Goal: Obtain resource: Download file/media

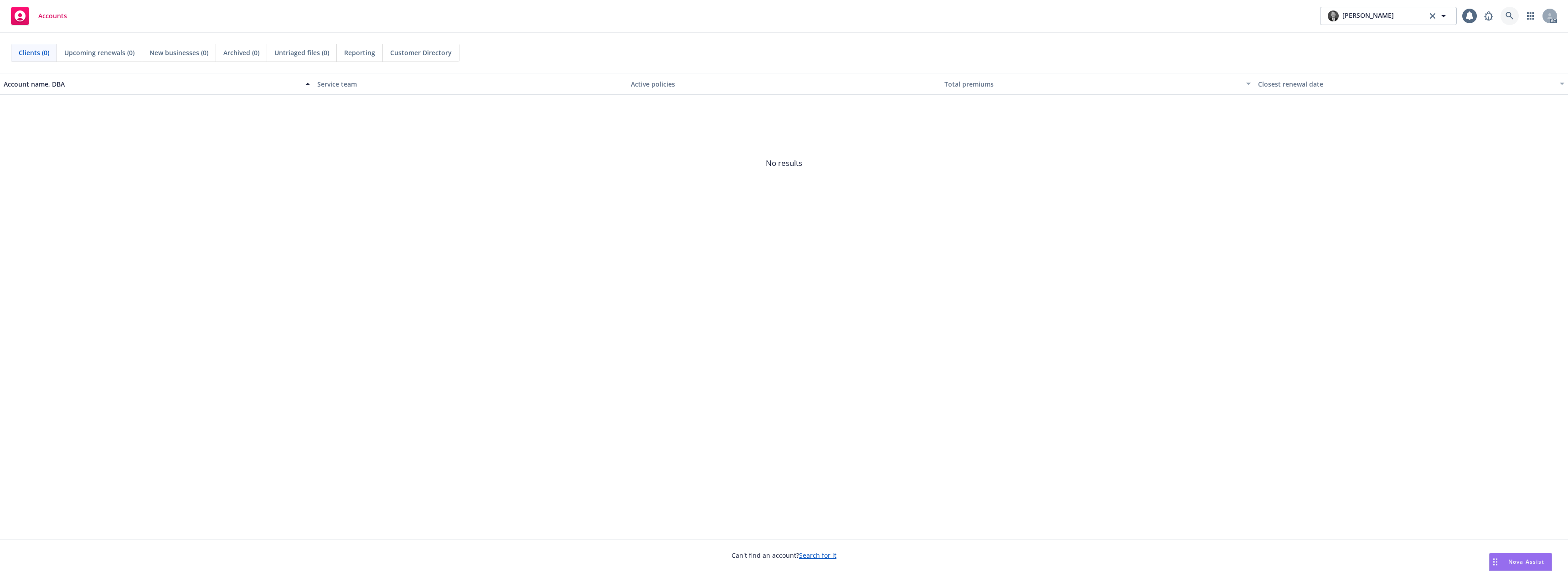
click at [1517, 12] on link at bounding box center [1510, 16] width 18 height 18
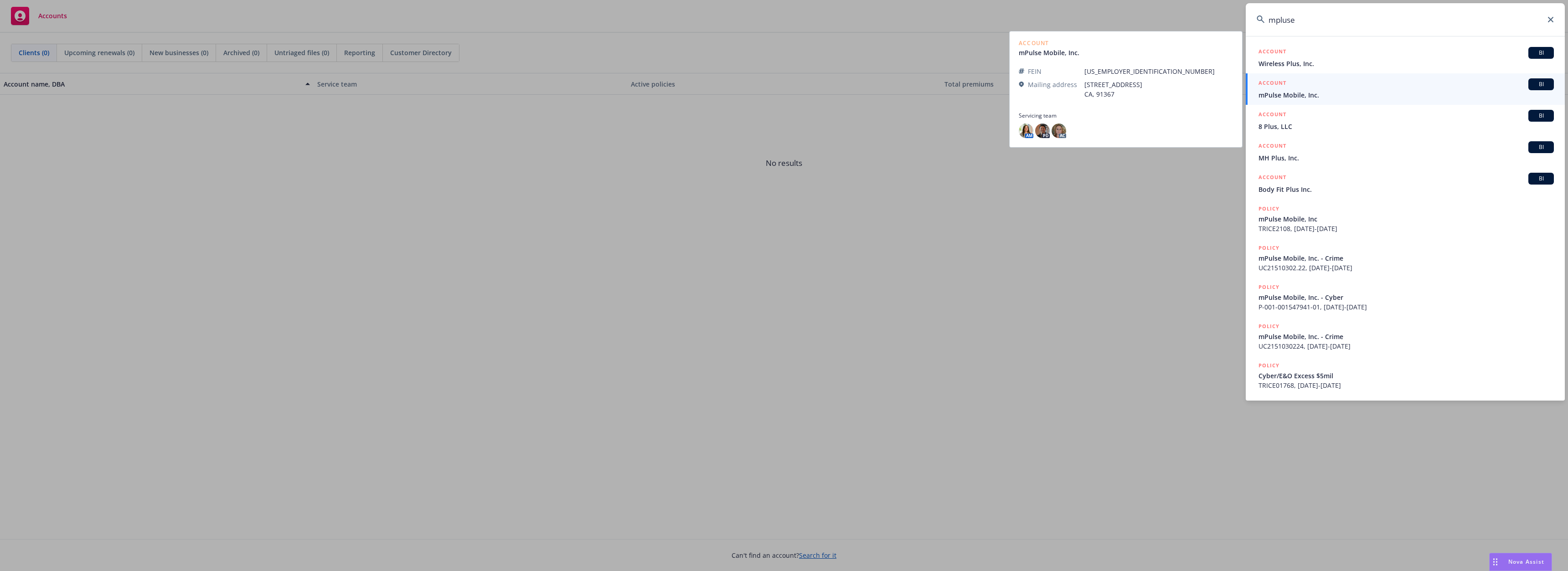
type input "mpluse"
click at [1336, 89] on div "ACCOUNT BI" at bounding box center [1406, 84] width 295 height 12
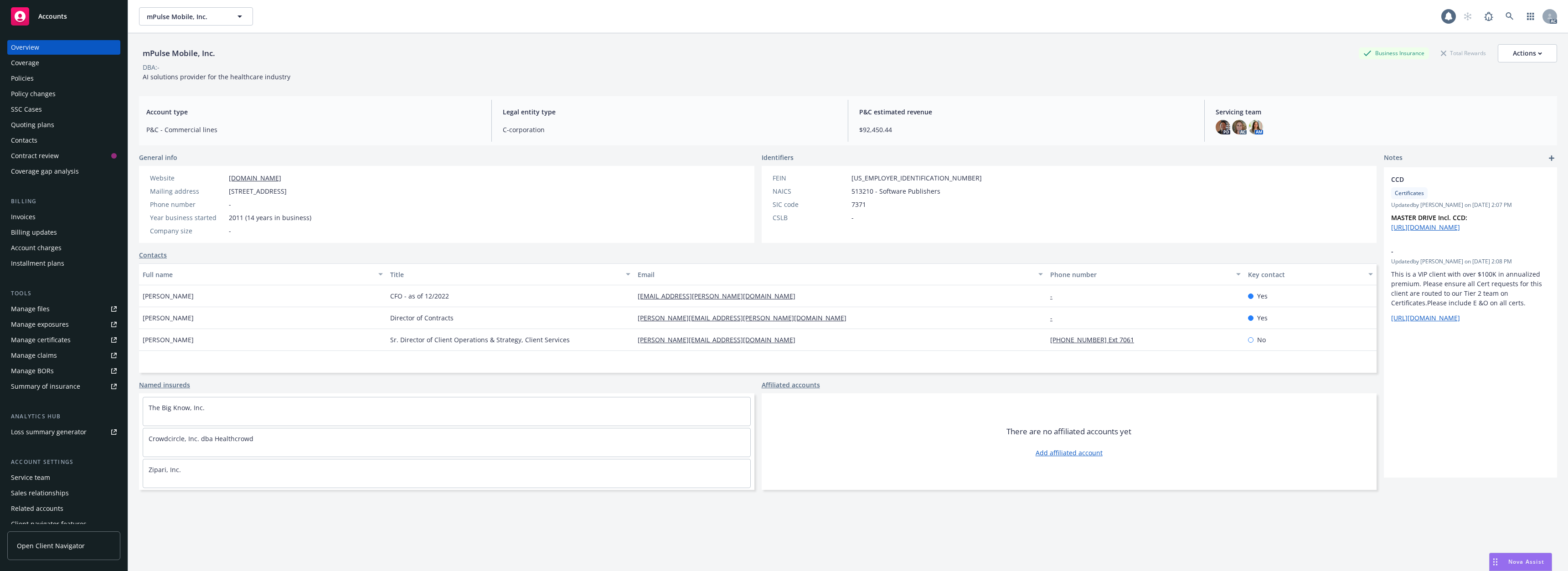
click at [43, 82] on div "Policies" at bounding box center [64, 79] width 106 height 15
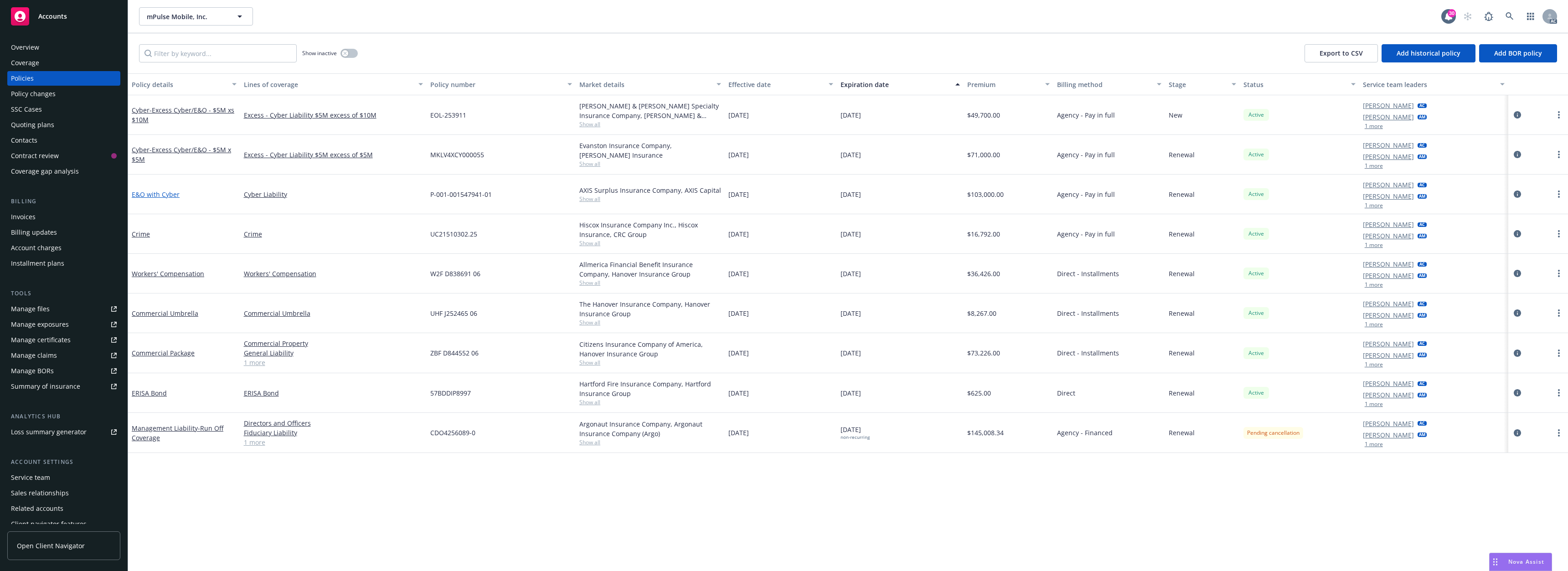
click at [169, 195] on link "E&O with Cyber" at bounding box center [155, 194] width 48 height 9
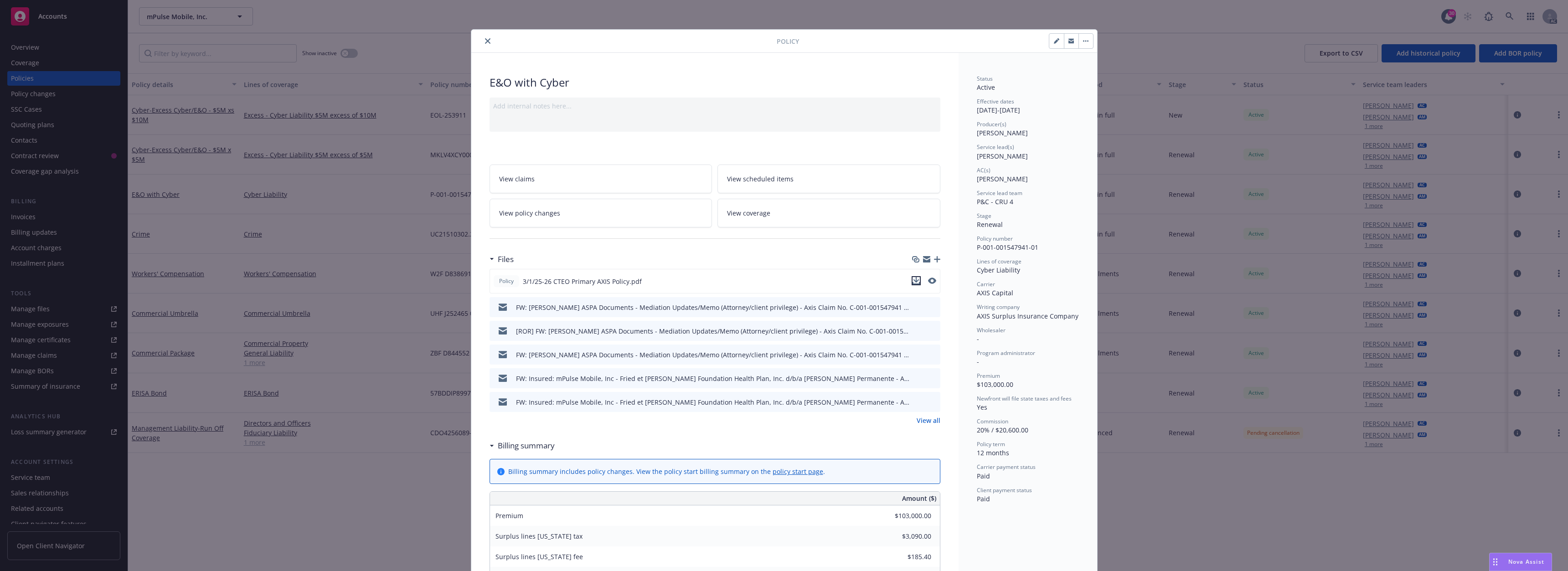
click at [912, 281] on icon "download file" at bounding box center [916, 281] width 7 height 7
